Goal: Check status: Check status

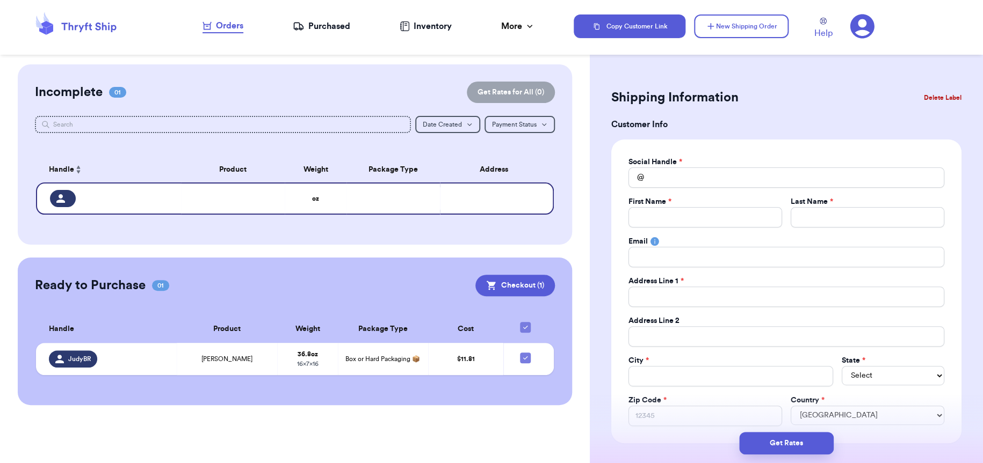
click at [337, 21] on div "Purchased" at bounding box center [321, 26] width 57 height 13
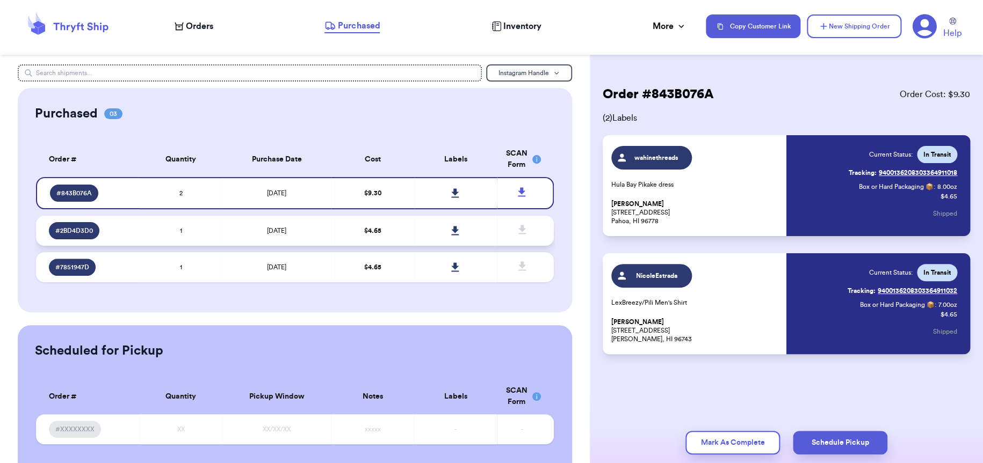
click at [192, 238] on td "1" at bounding box center [181, 231] width 83 height 30
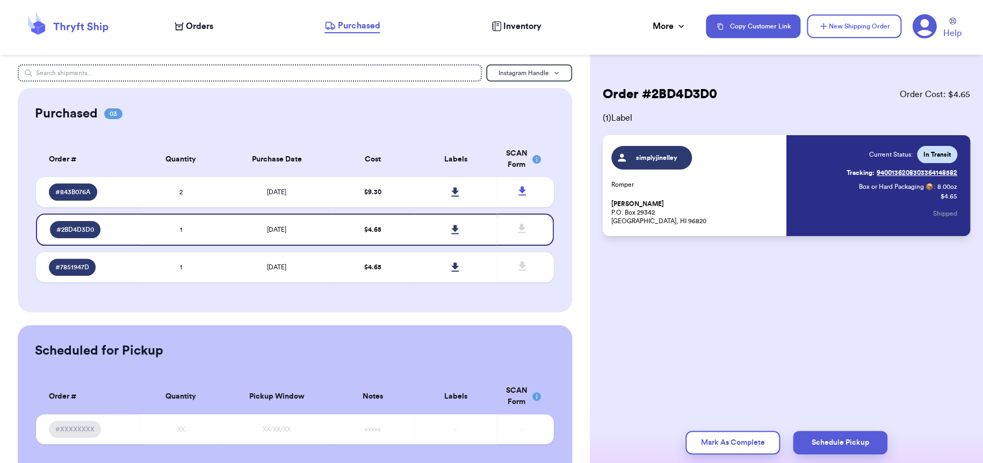
click at [924, 171] on link "Tracking: 9400136208303364148582" at bounding box center [901, 172] width 111 height 17
click at [209, 199] on td "2" at bounding box center [181, 192] width 83 height 30
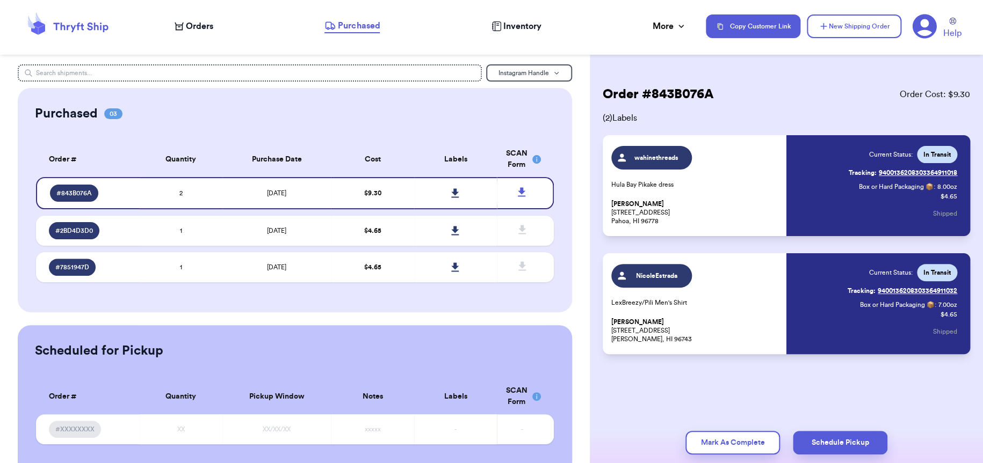
click at [936, 289] on link "Tracking: 9400136208303364911032" at bounding box center [902, 290] width 110 height 17
click at [888, 172] on link "Tracking: 9400136208303364911018" at bounding box center [902, 172] width 108 height 17
